Goal: Find specific page/section: Find specific page/section

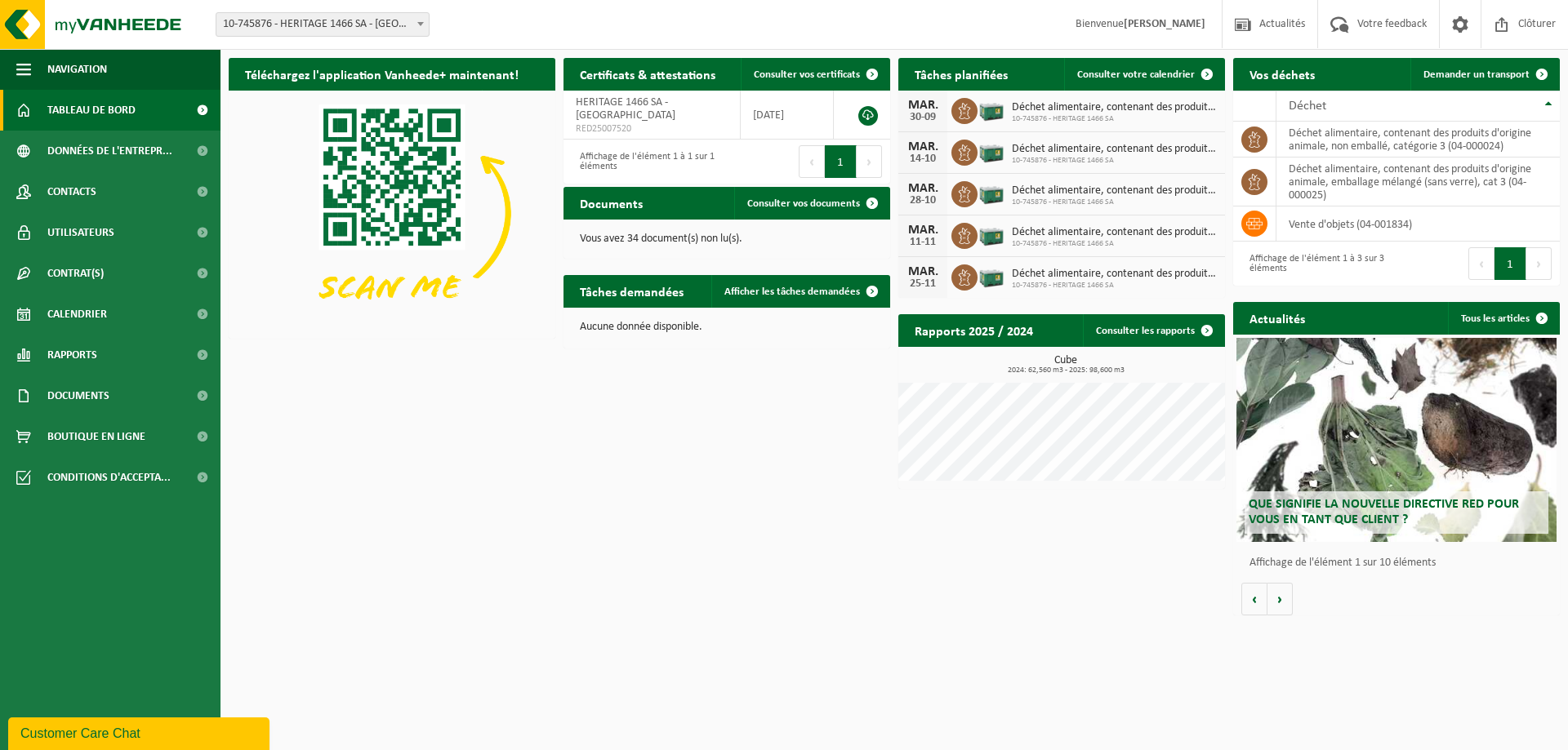
click at [146, 113] on link "Tableau de bord" at bounding box center [110, 109] width 221 height 41
click at [146, 320] on link "Calendrier" at bounding box center [110, 314] width 221 height 41
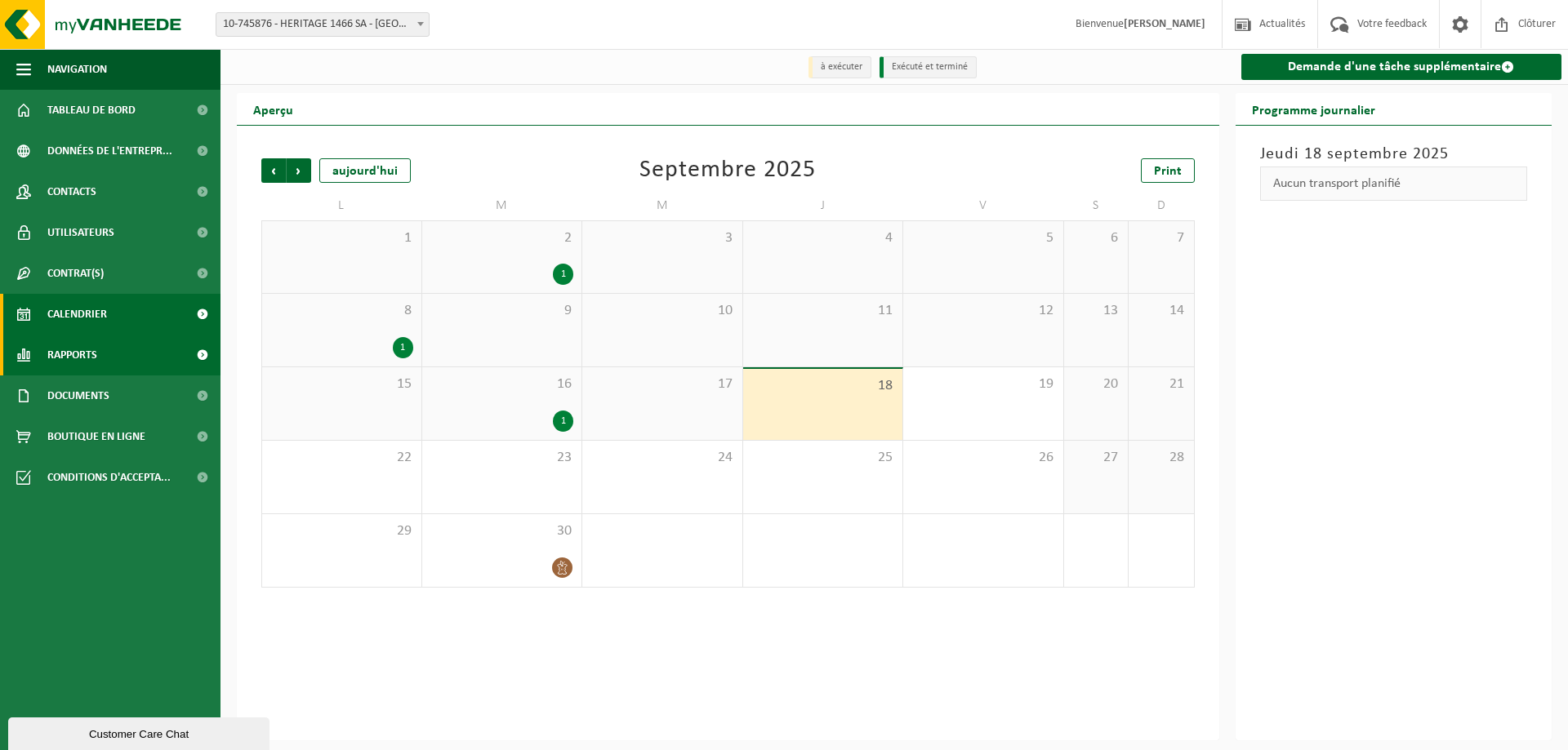
click at [114, 346] on link "Rapports" at bounding box center [110, 355] width 221 height 41
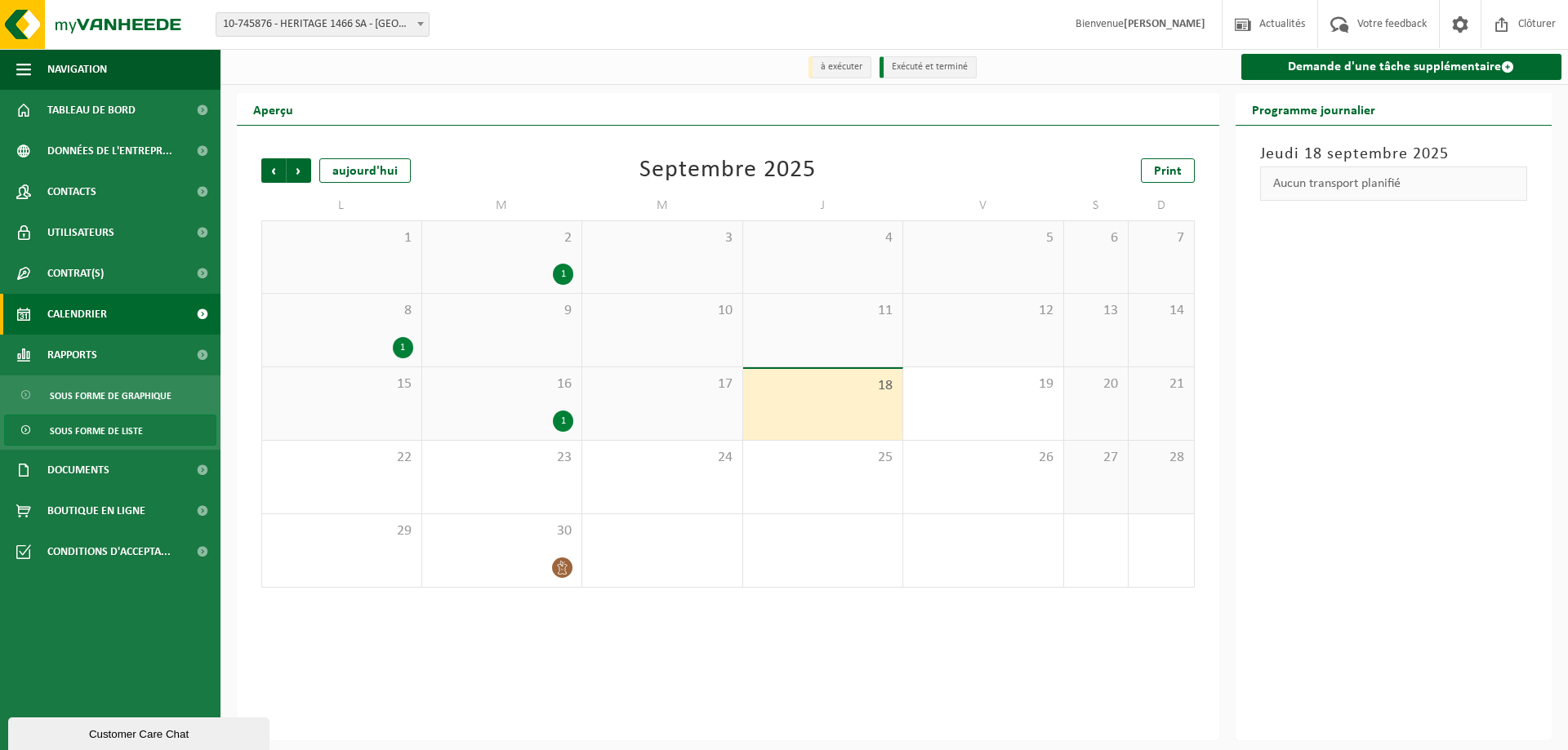
click at [102, 426] on span "Sous forme de liste" at bounding box center [96, 431] width 93 height 31
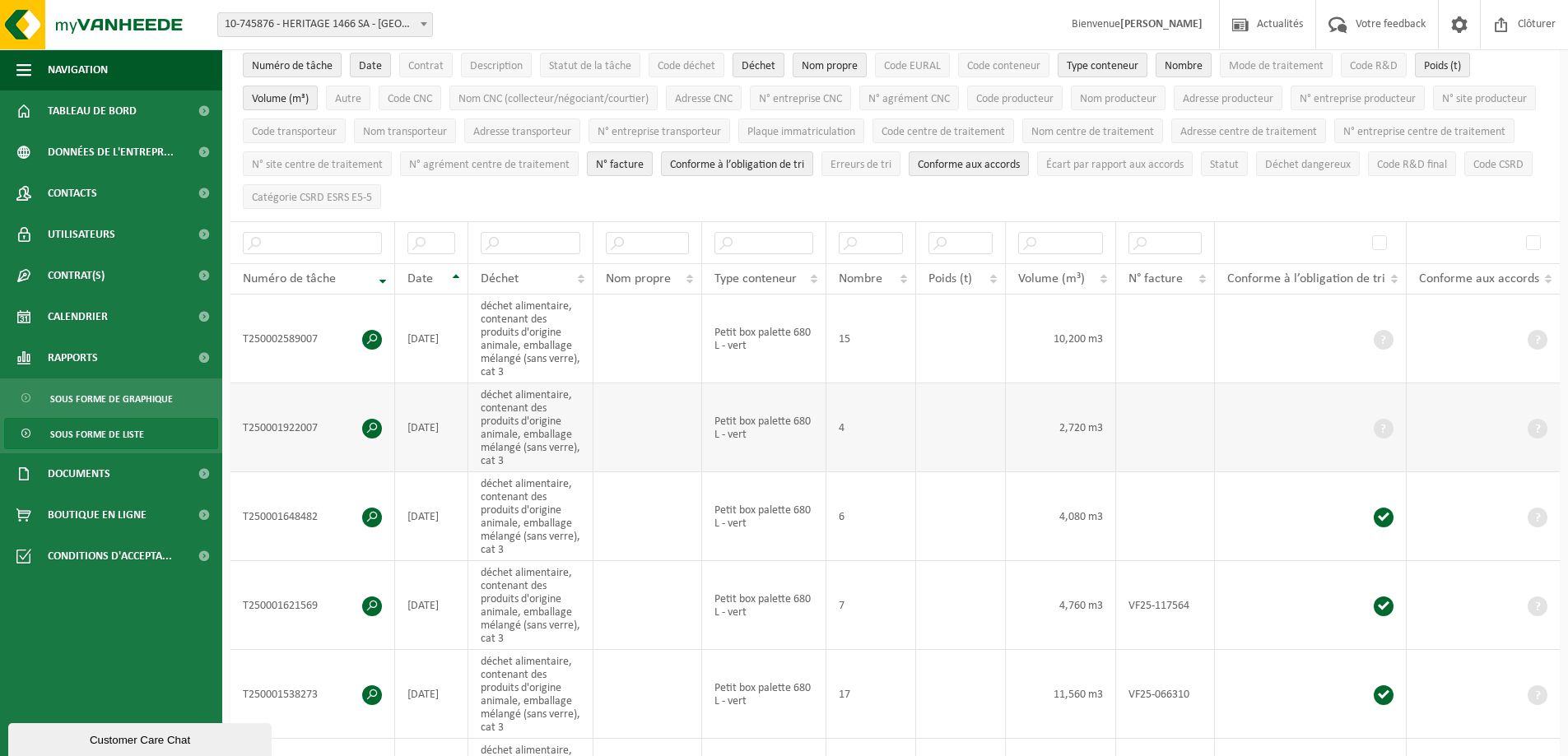
scroll to position [137, 0]
